Goal: Navigation & Orientation: Find specific page/section

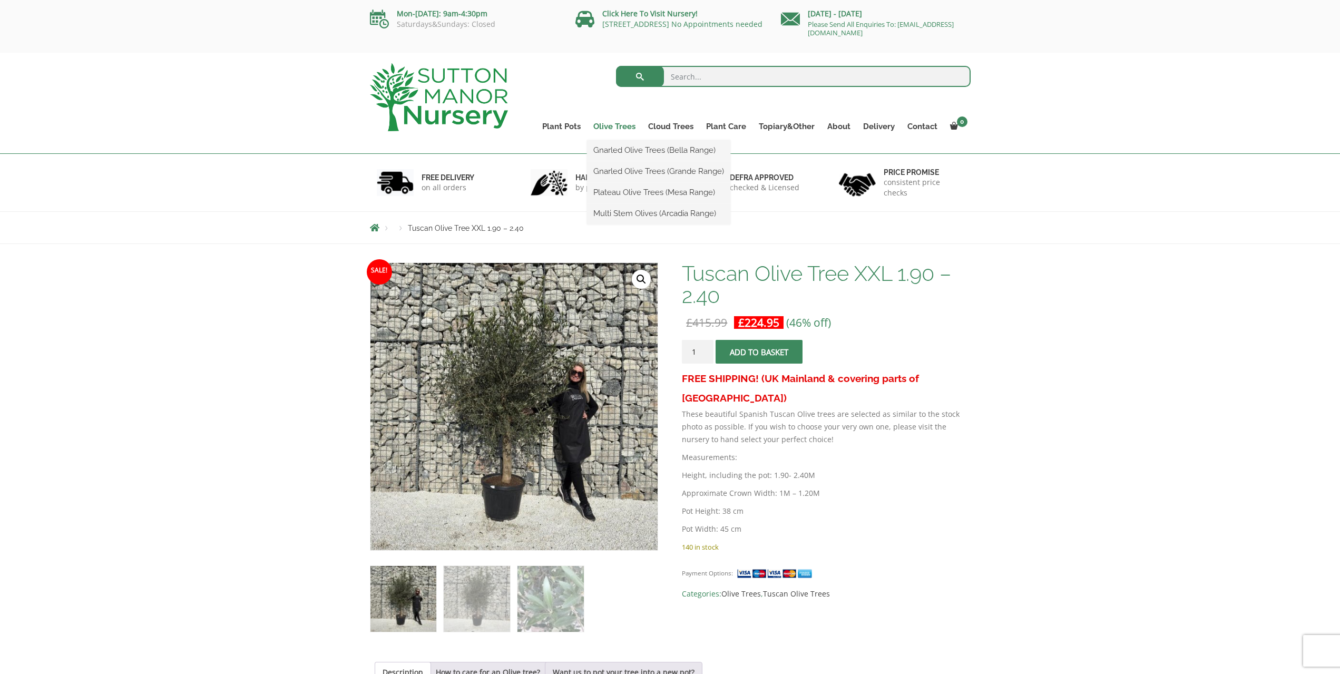
click at [616, 122] on link "Olive Trees" at bounding box center [614, 126] width 55 height 15
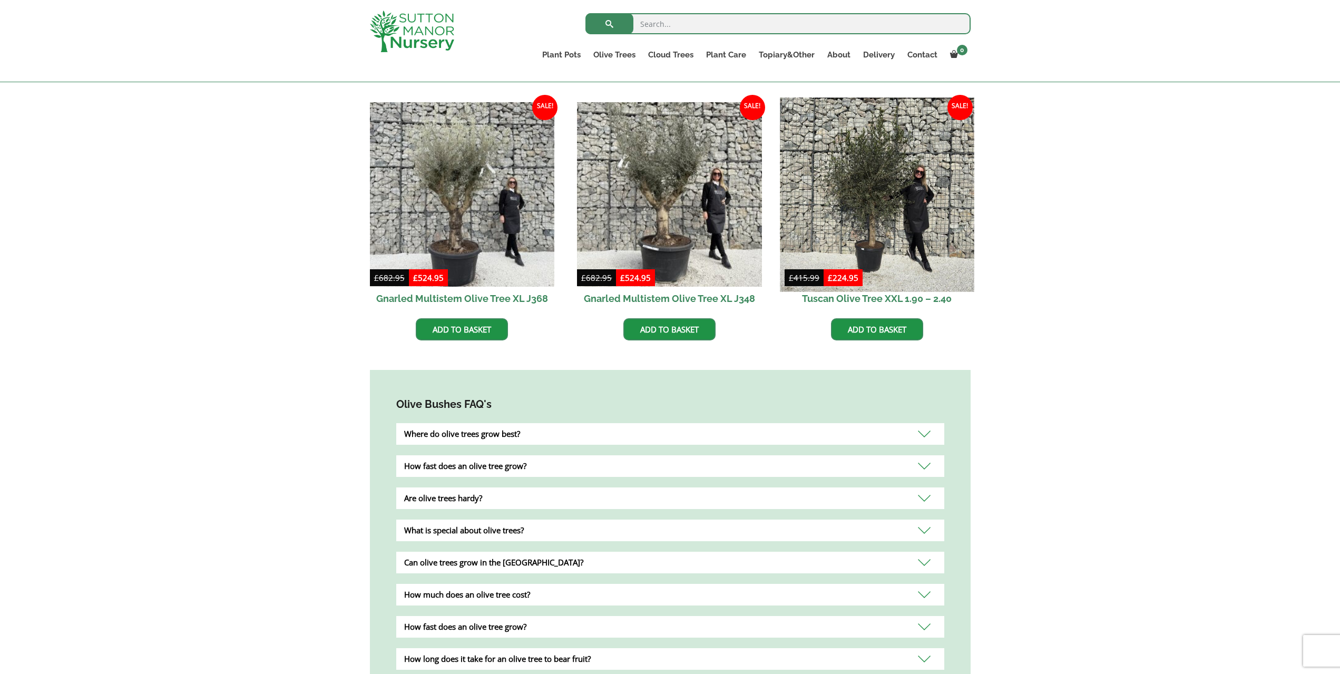
scroll to position [632, 0]
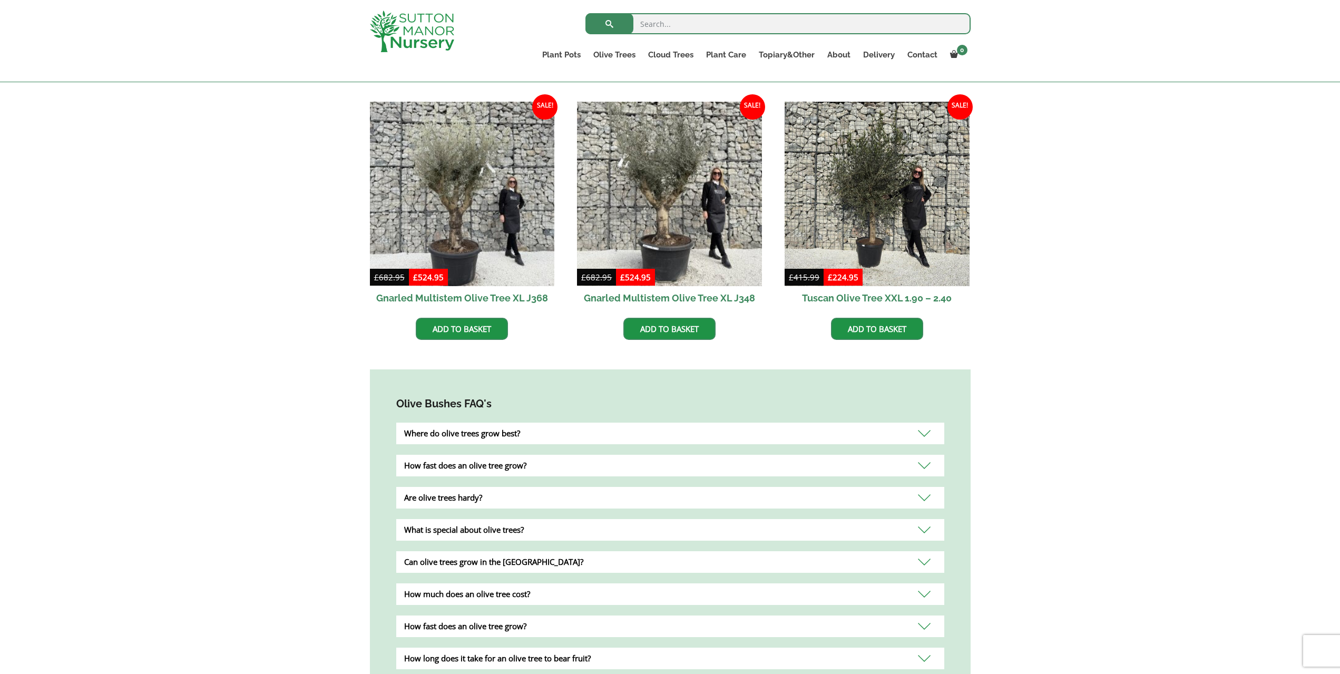
click at [803, 423] on div "Where do olive trees grow best?" at bounding box center [670, 434] width 548 height 22
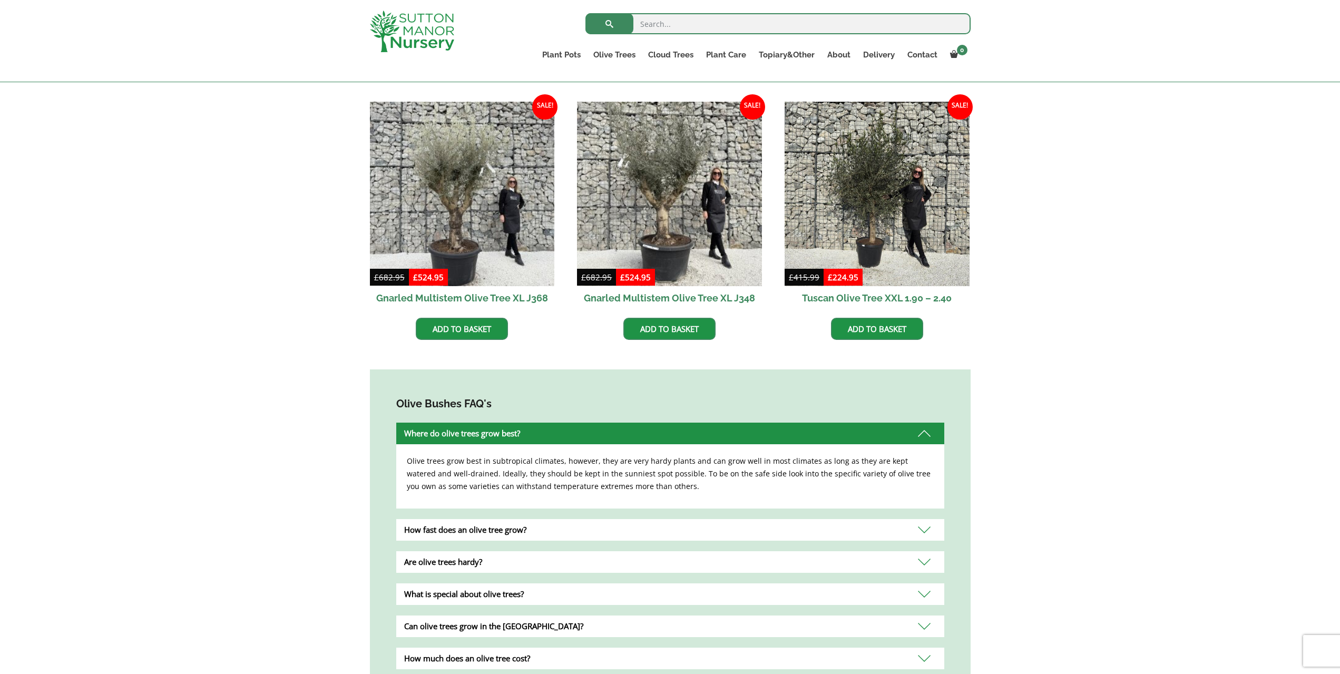
click at [803, 423] on div "Where do olive trees grow best?" at bounding box center [670, 434] width 548 height 22
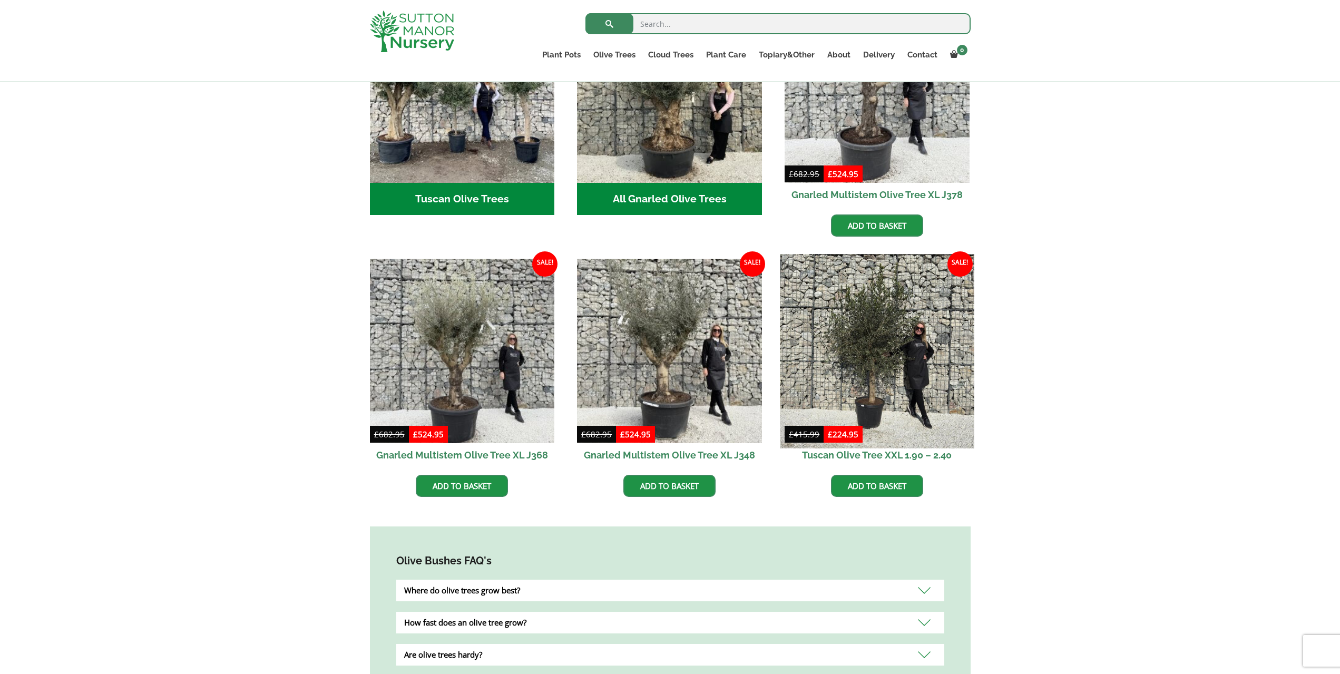
scroll to position [474, 0]
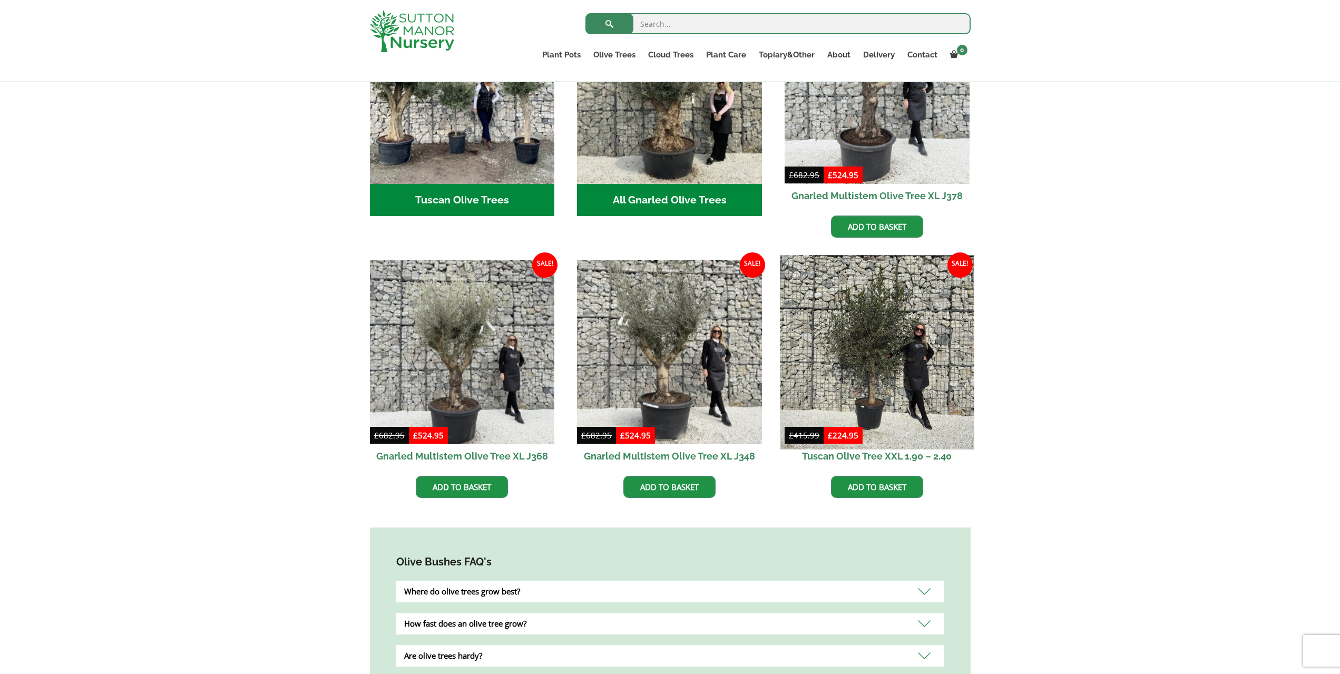
click at [875, 371] on img at bounding box center [877, 352] width 194 height 194
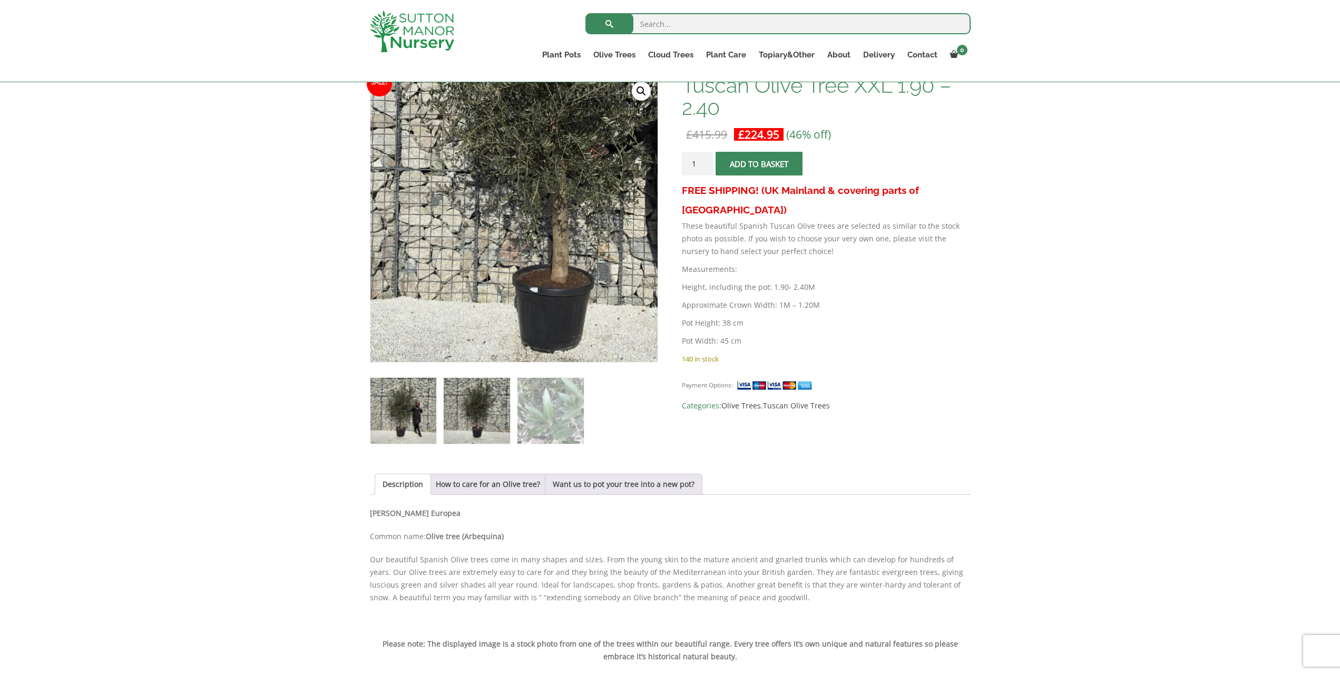
scroll to position [158, 0]
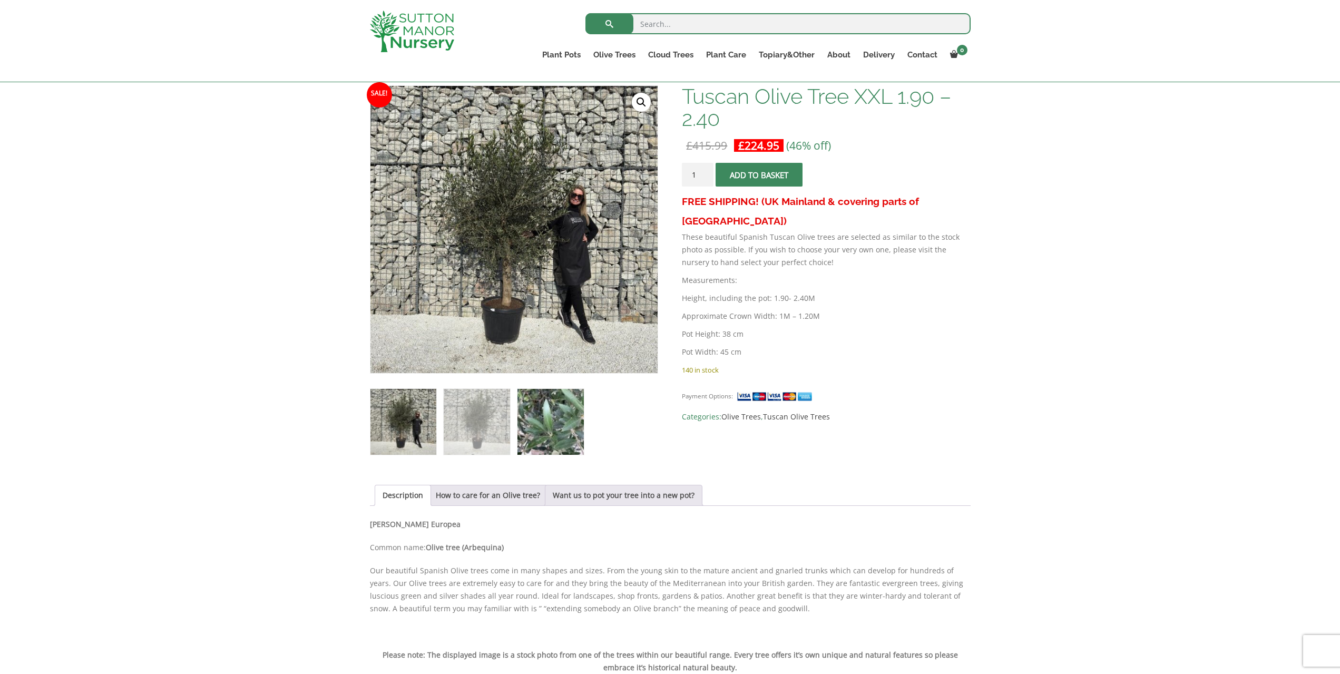
click at [547, 411] on img at bounding box center [550, 422] width 66 height 66
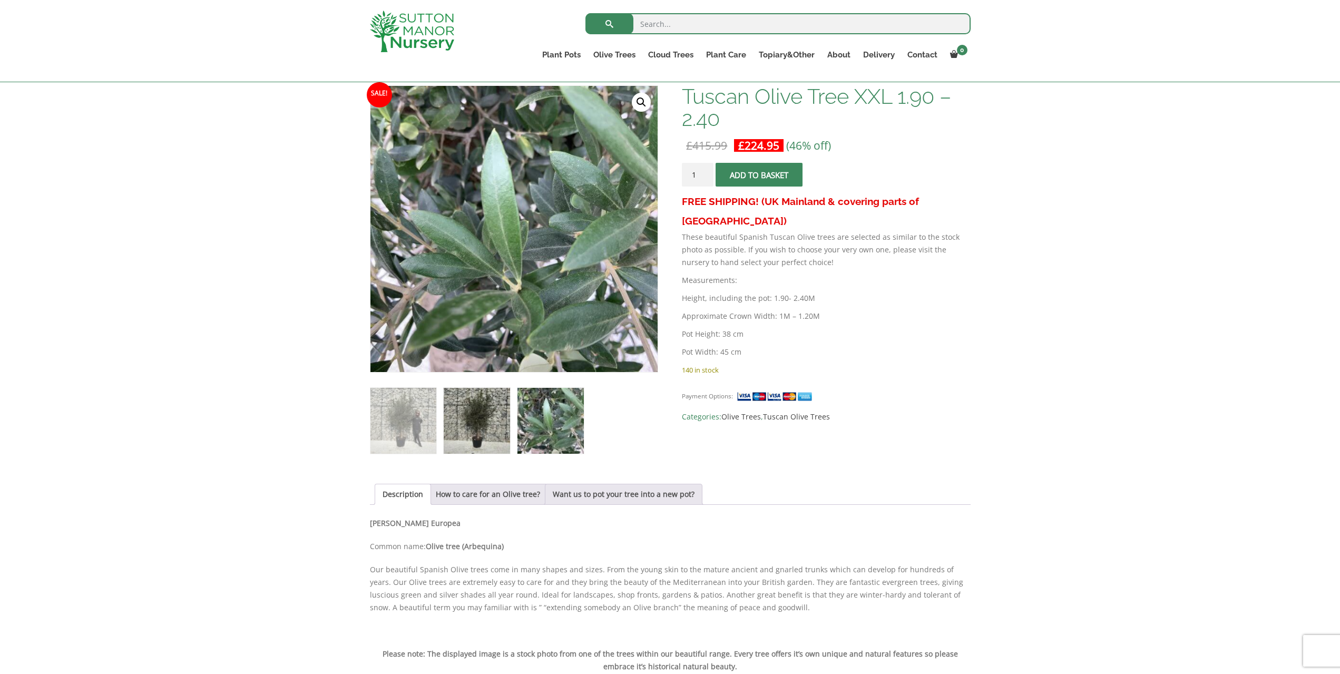
click at [462, 399] on img at bounding box center [477, 421] width 66 height 66
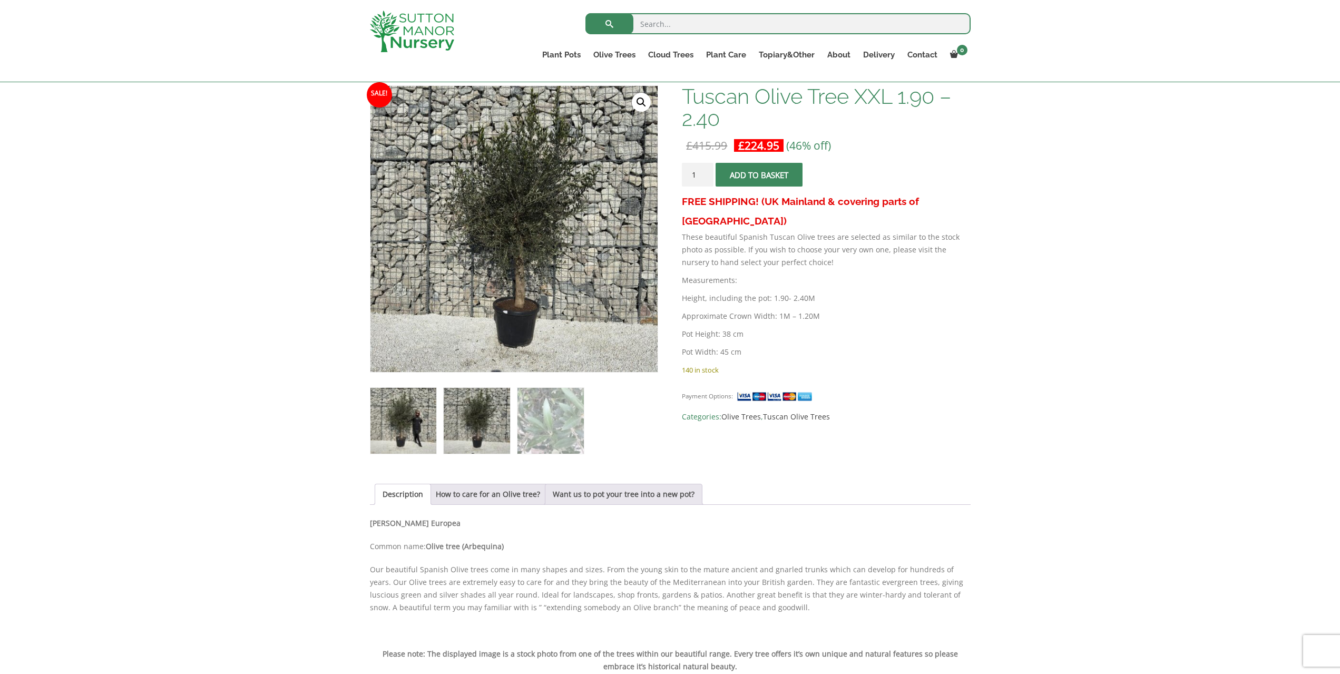
click at [409, 400] on img at bounding box center [403, 421] width 66 height 66
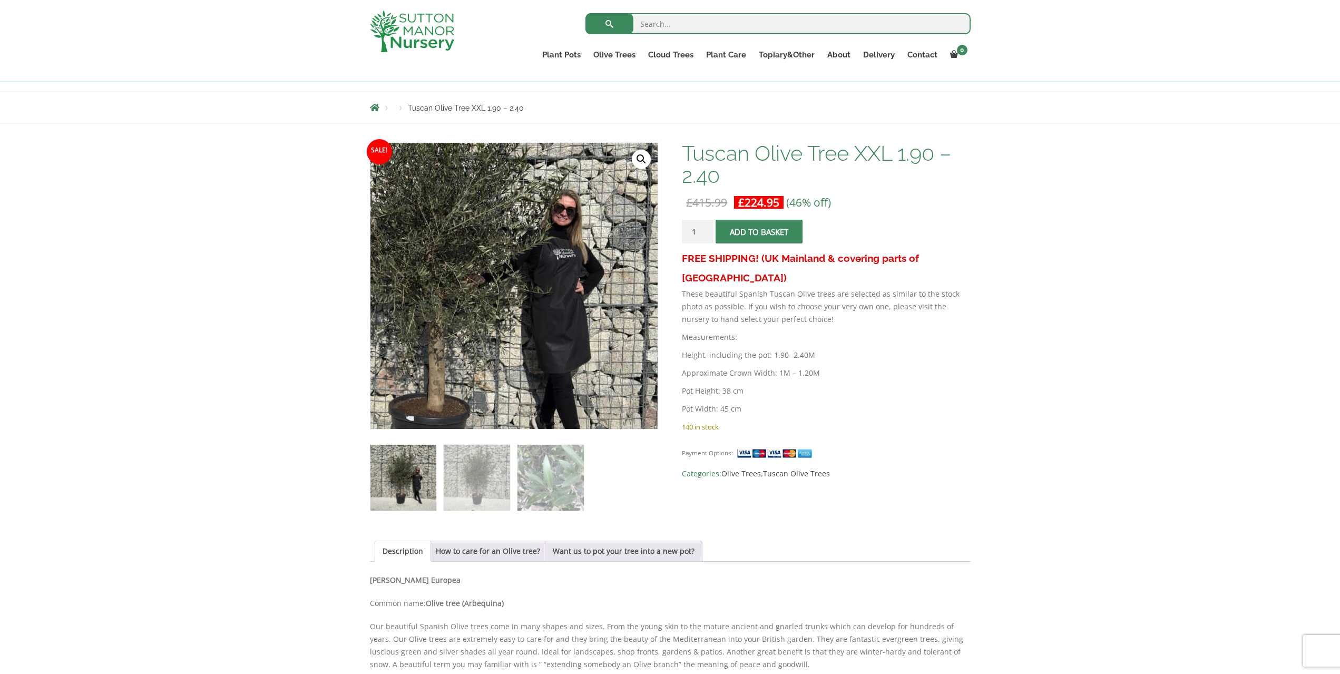
scroll to position [105, 0]
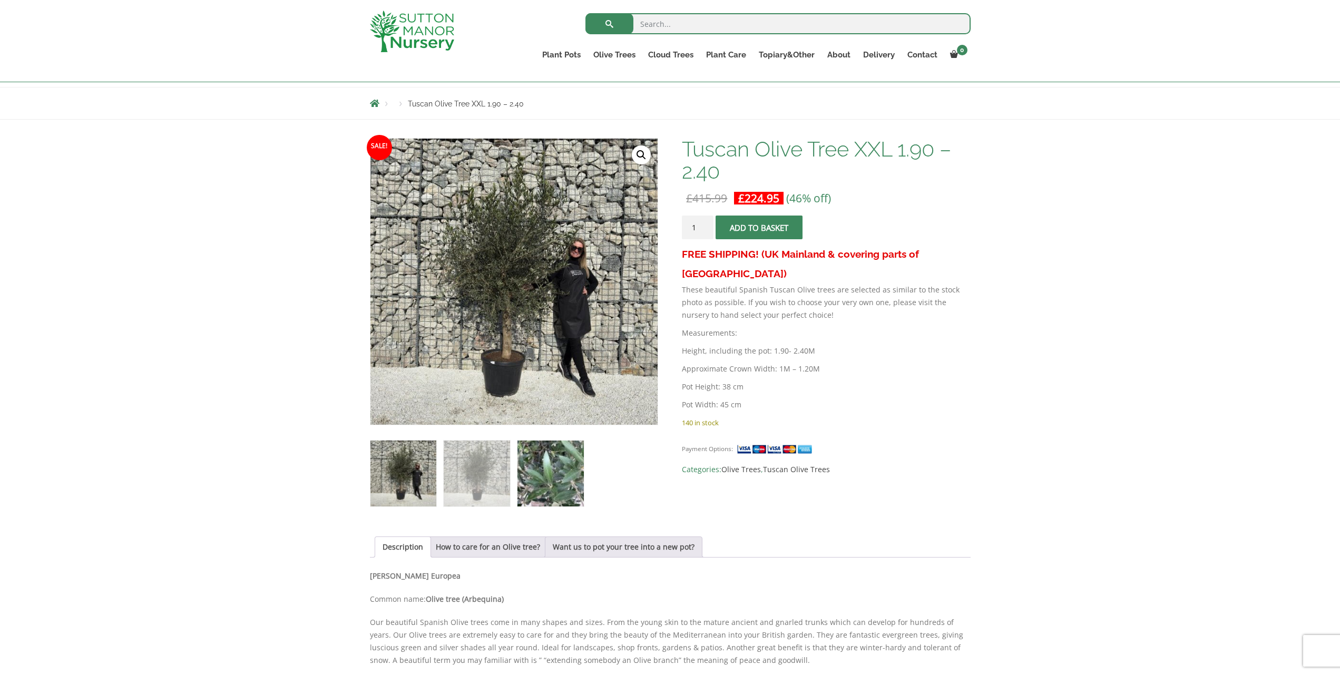
click at [549, 465] on img at bounding box center [550, 473] width 66 height 66
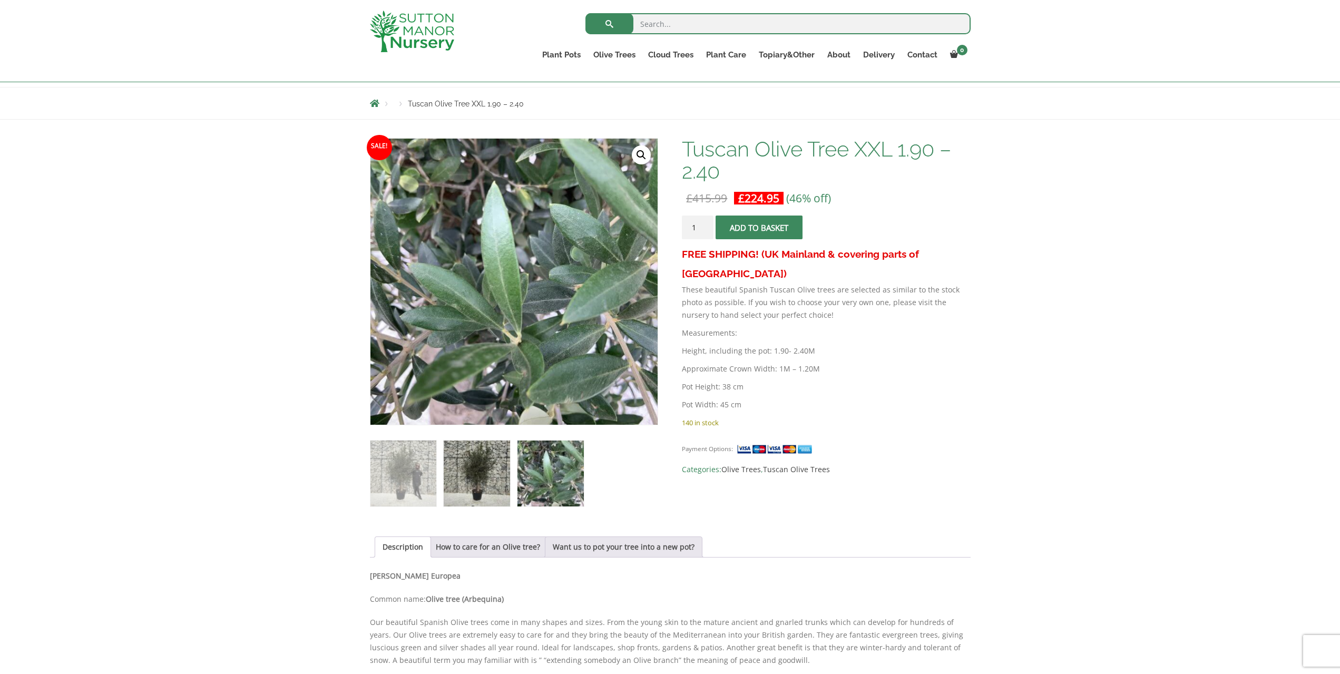
click at [483, 465] on img at bounding box center [477, 473] width 66 height 66
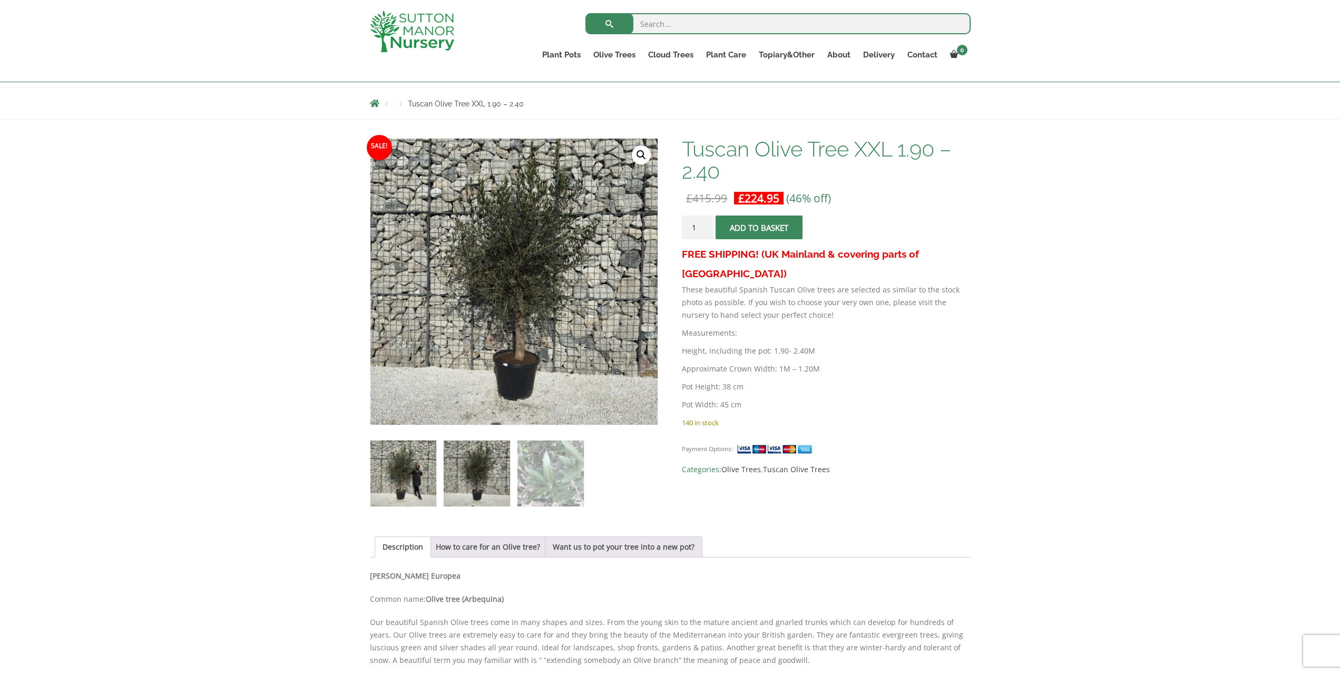
click at [412, 467] on img at bounding box center [403, 473] width 66 height 66
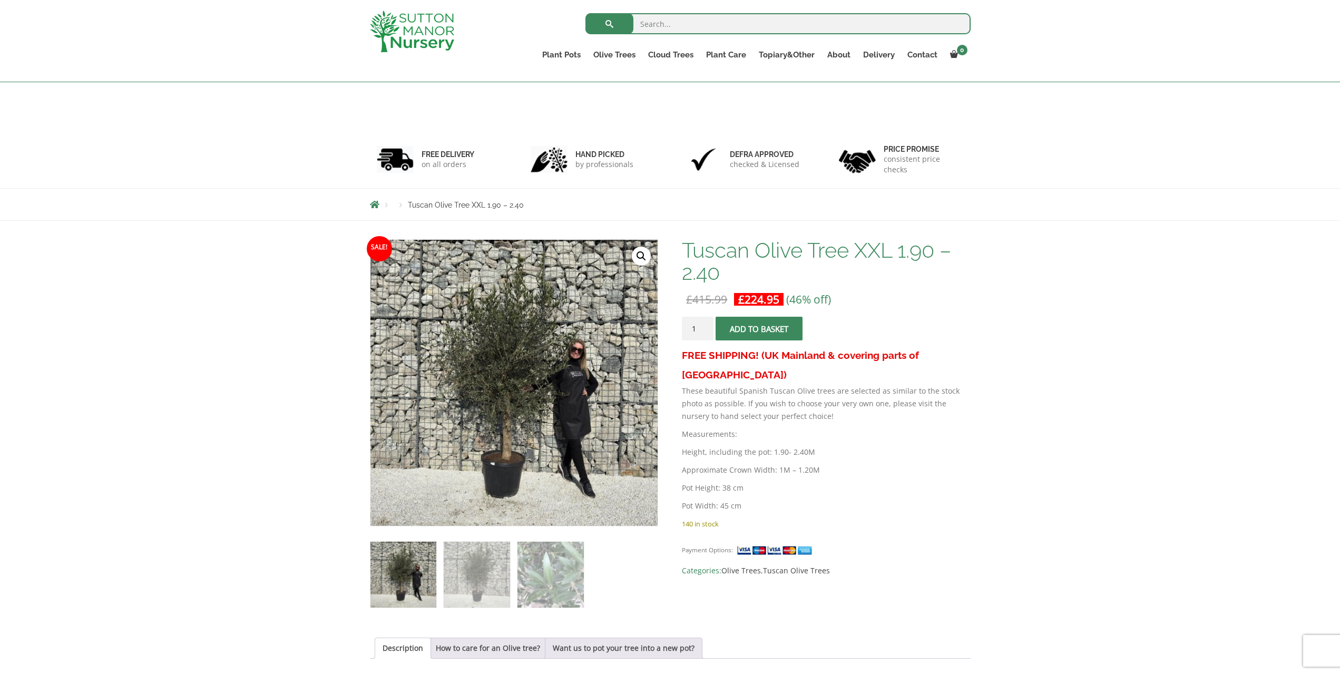
scroll to position [0, 0]
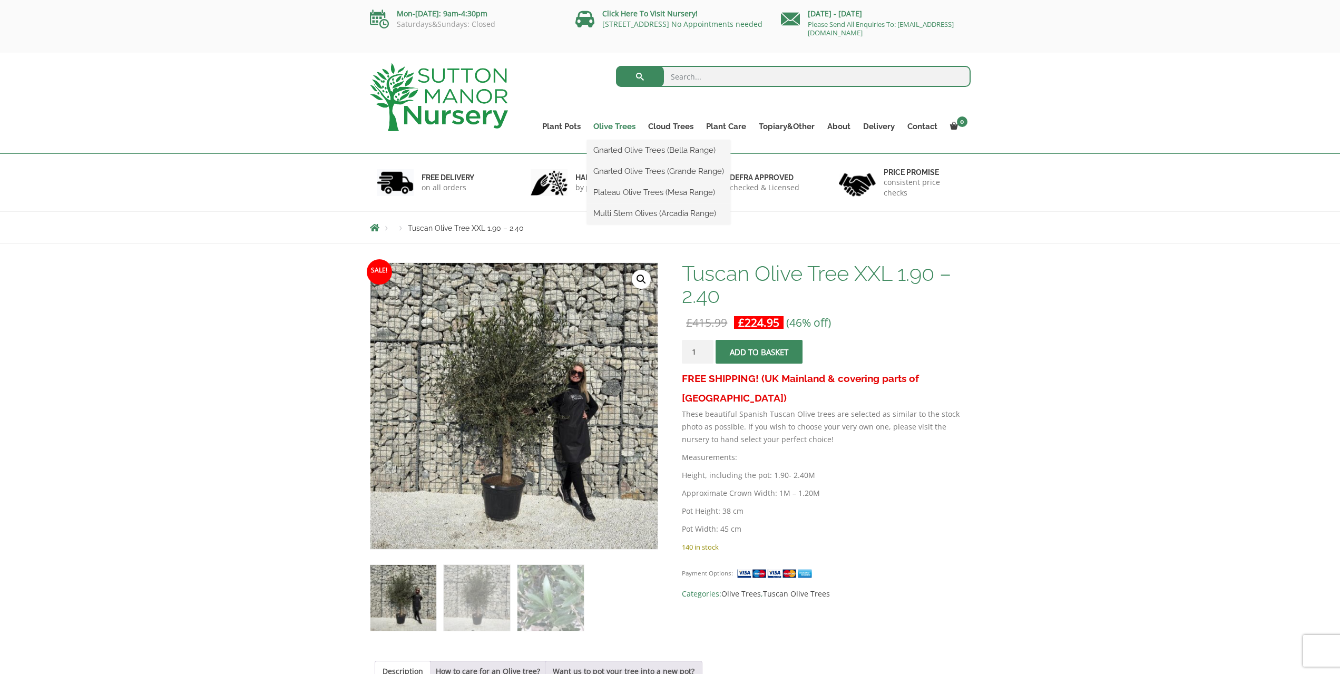
click at [622, 127] on link "Olive Trees" at bounding box center [614, 126] width 55 height 15
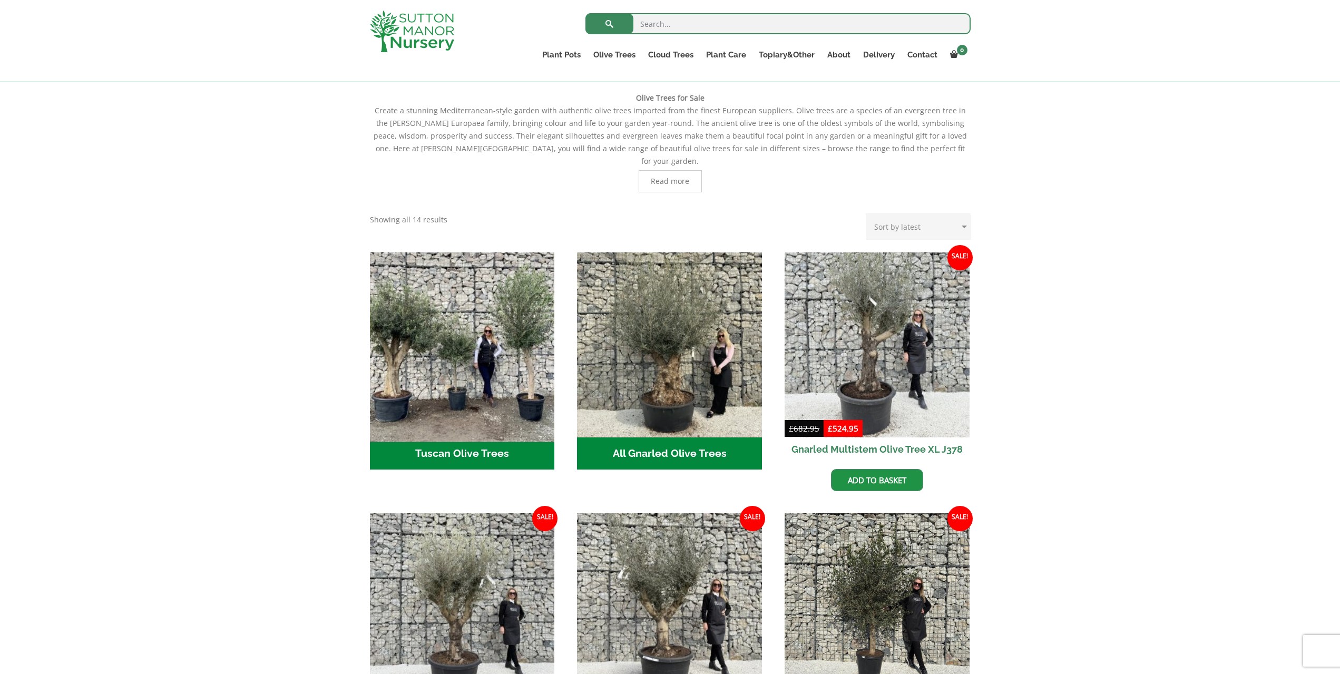
scroll to position [53, 0]
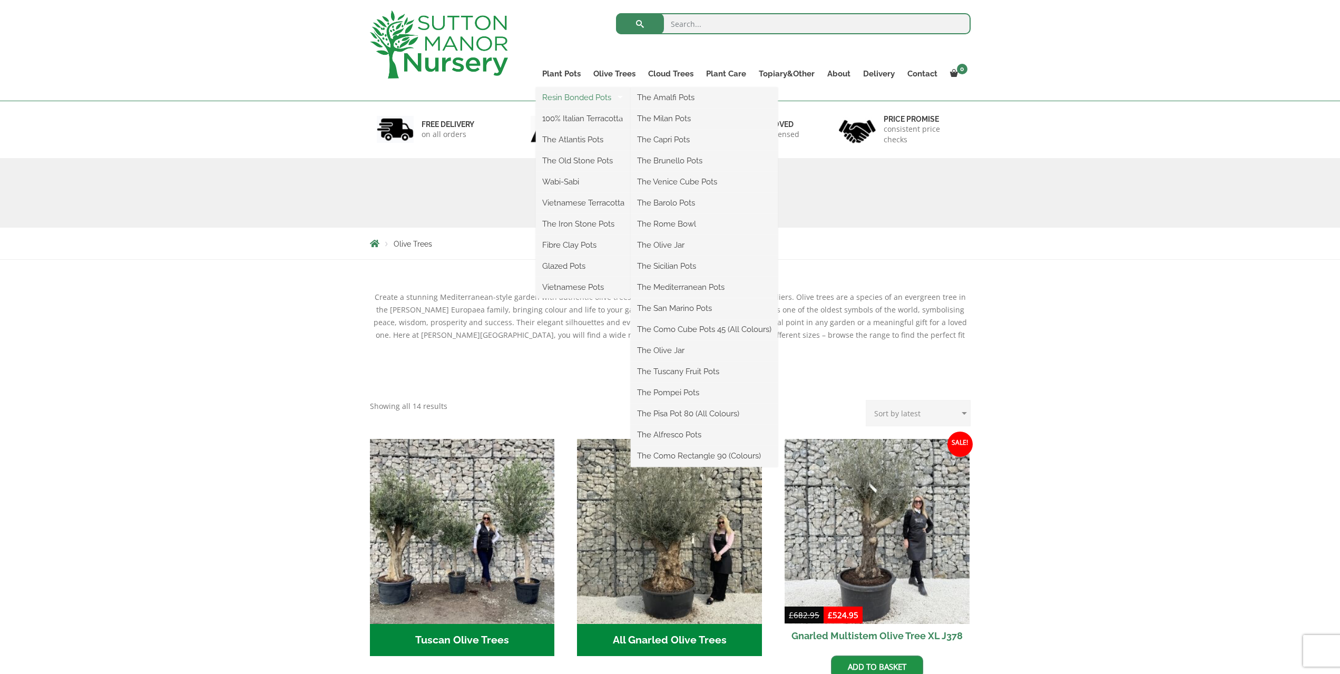
click at [568, 100] on link "Resin Bonded Pots" at bounding box center [583, 98] width 95 height 16
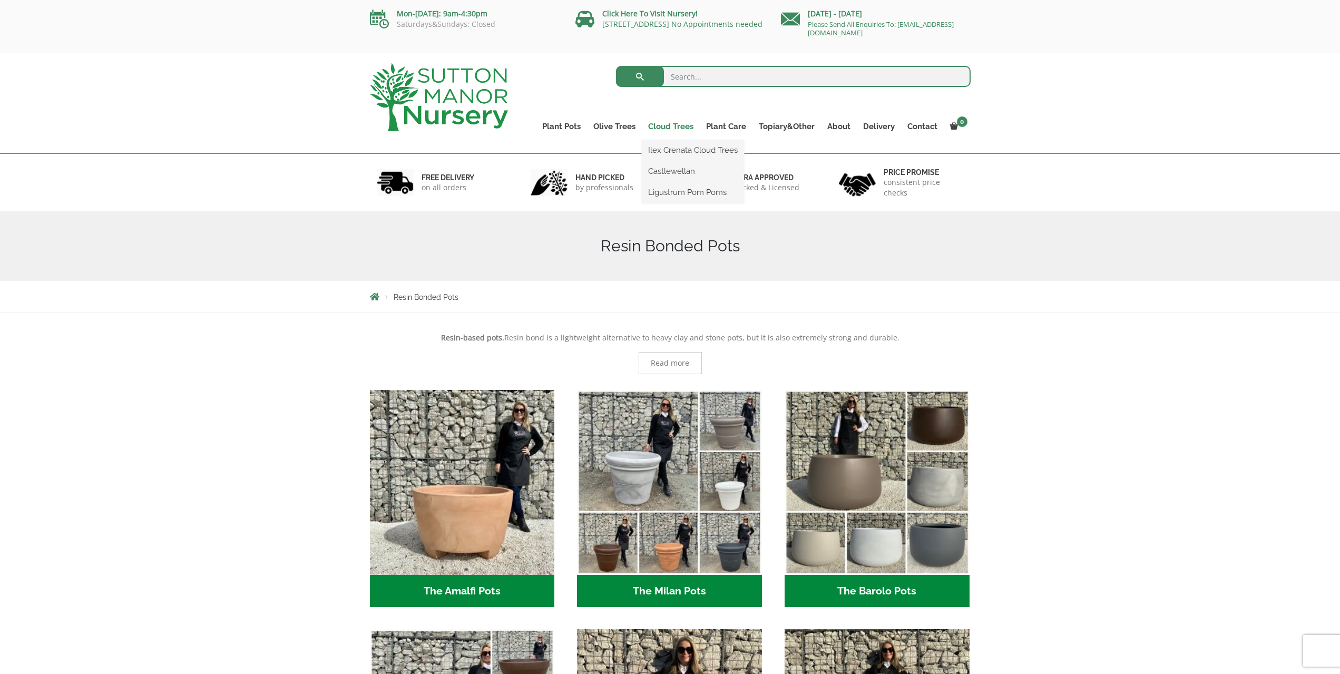
click at [668, 127] on link "Cloud Trees" at bounding box center [671, 126] width 58 height 15
click at [665, 147] on link "Ilex Crenata Cloud Trees" at bounding box center [693, 150] width 102 height 16
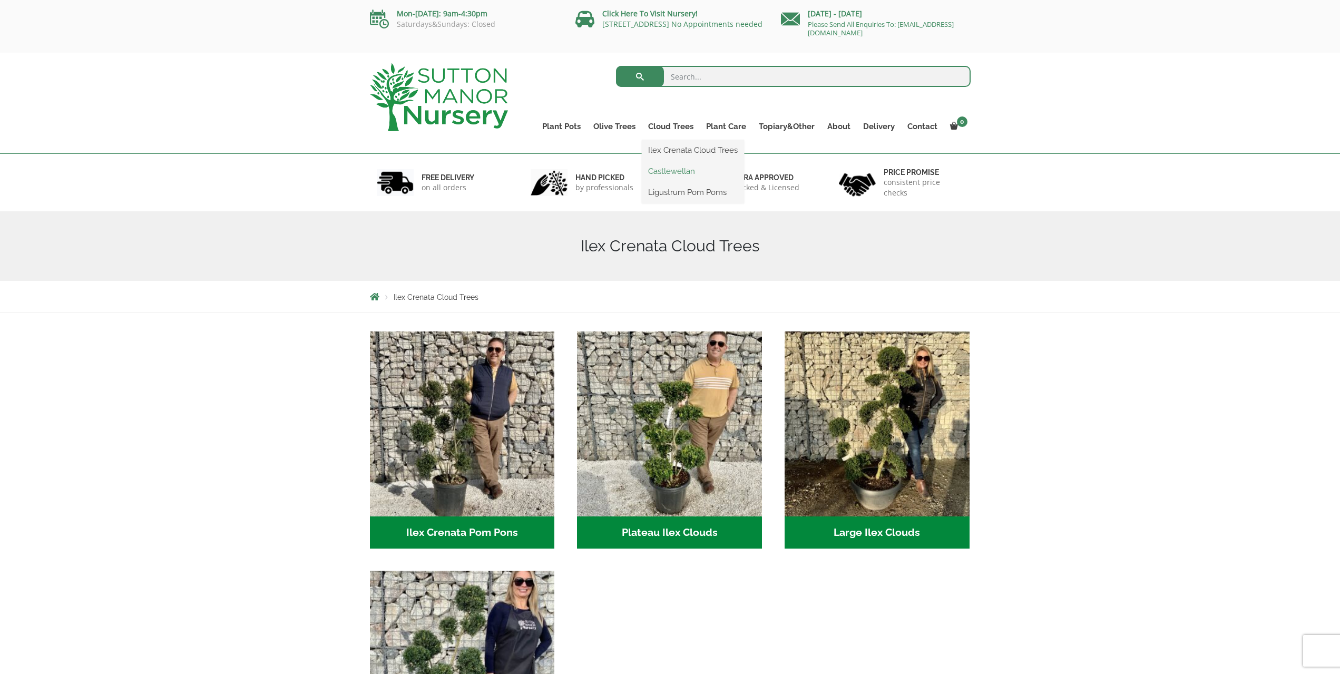
click at [672, 168] on link "Castlewellan" at bounding box center [693, 171] width 102 height 16
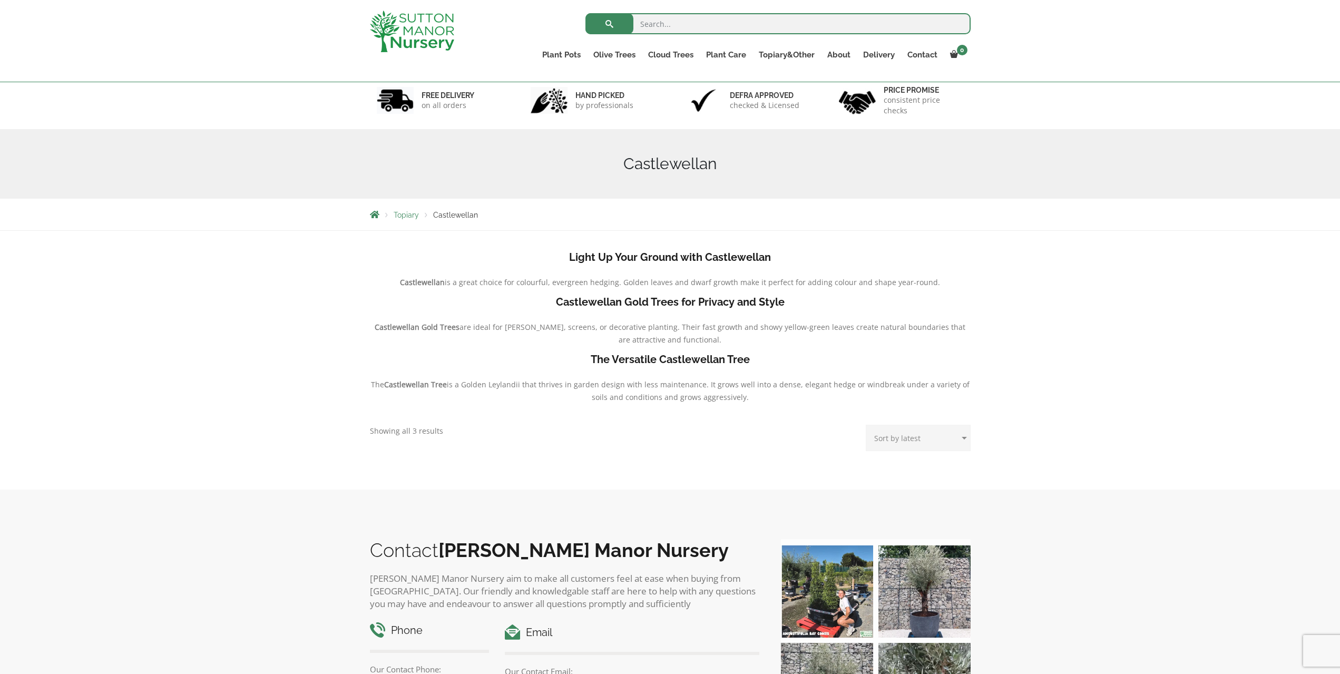
scroll to position [53, 0]
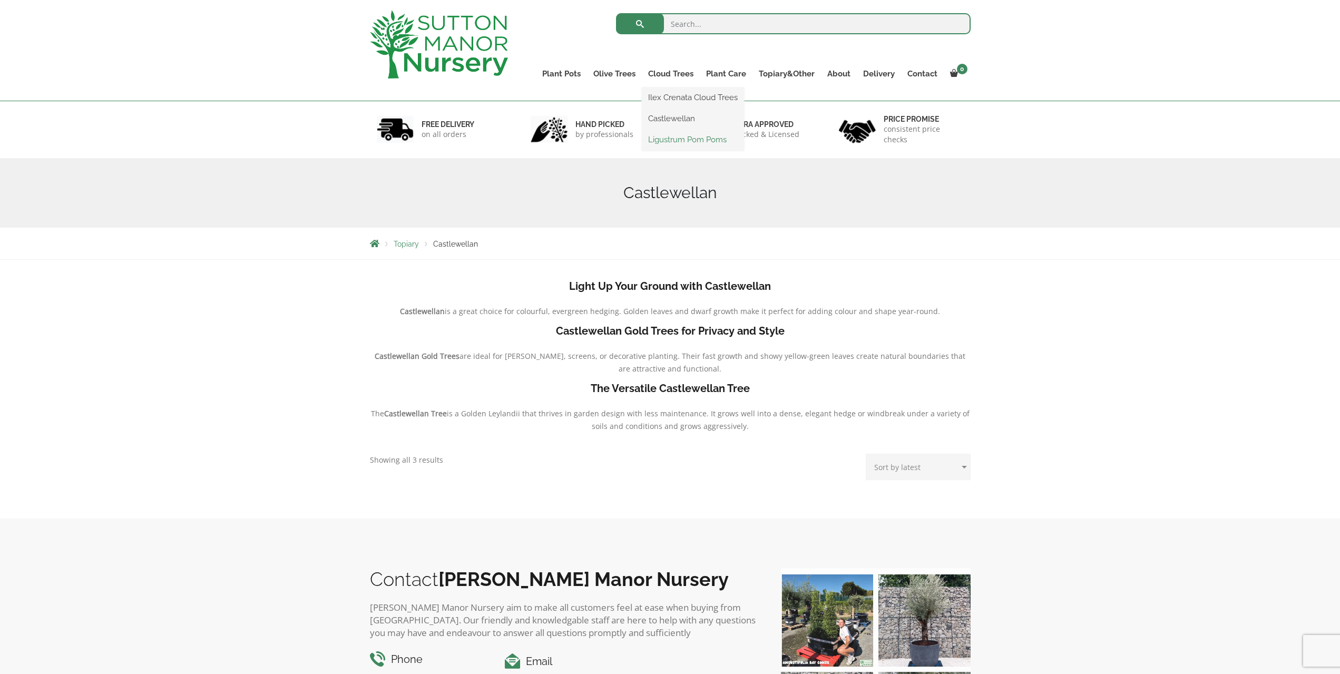
click at [681, 145] on link "Ligustrum Pom Poms" at bounding box center [693, 140] width 102 height 16
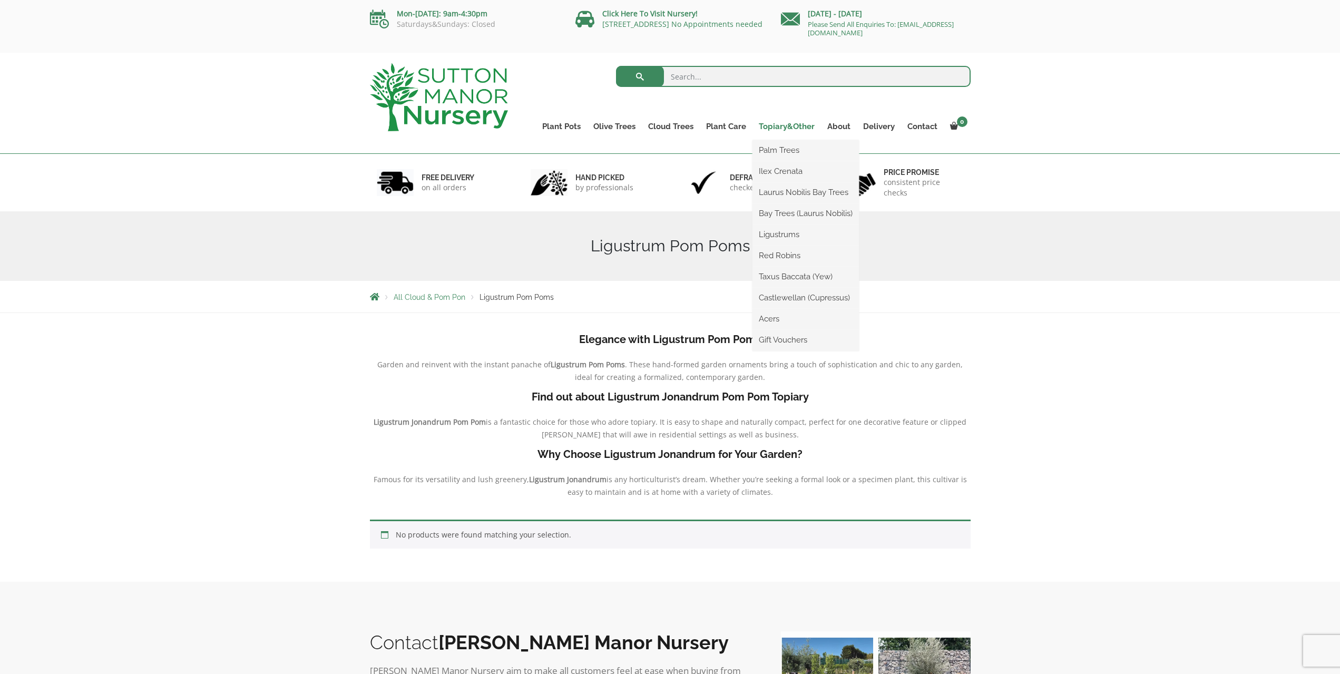
click at [786, 129] on link "Topiary&Other" at bounding box center [786, 126] width 68 height 15
click at [792, 261] on link "Red Robins" at bounding box center [805, 256] width 106 height 16
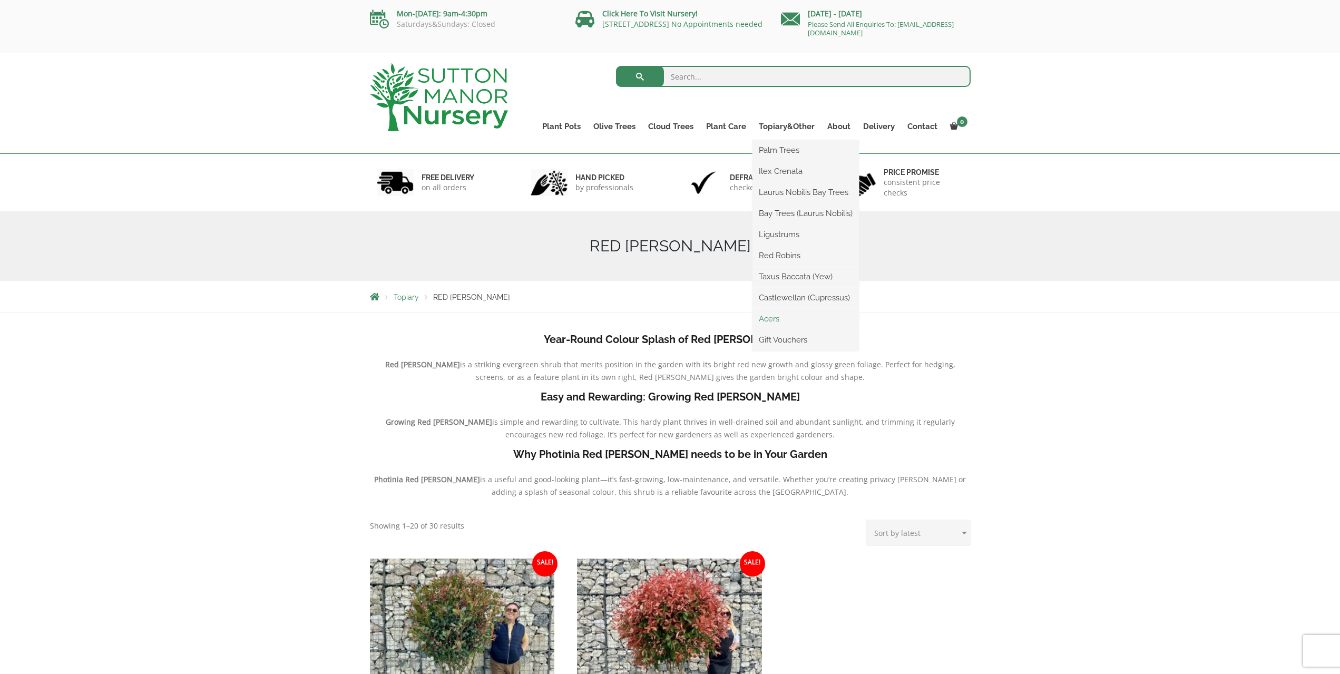
click at [770, 322] on link "Acers" at bounding box center [805, 319] width 106 height 16
click at [763, 321] on link "Acers" at bounding box center [805, 319] width 106 height 16
click at [786, 150] on link "Palm Trees" at bounding box center [805, 150] width 106 height 16
